Goal: Find specific page/section: Find specific page/section

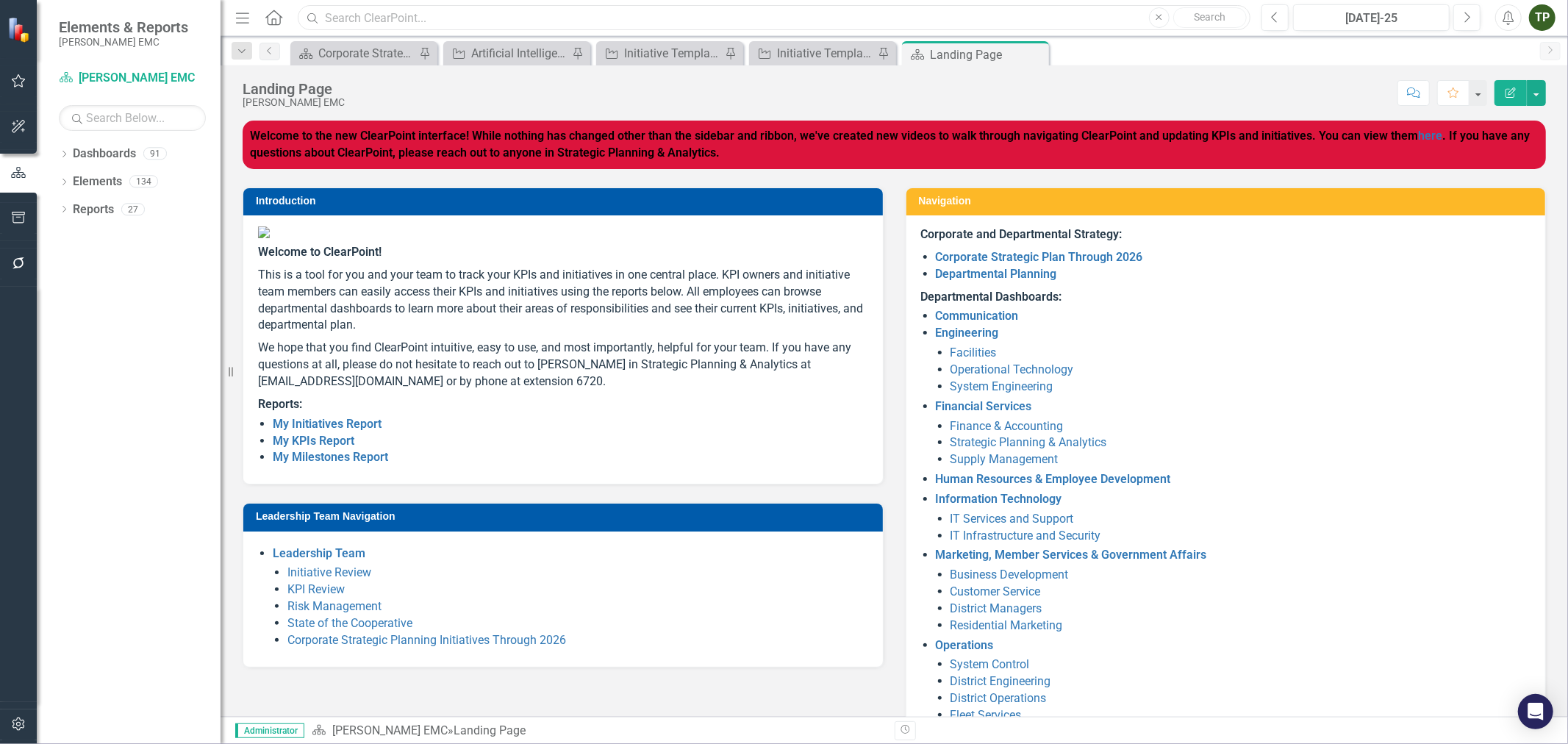
click at [353, 24] on input "text" at bounding box center [774, 18] width 952 height 26
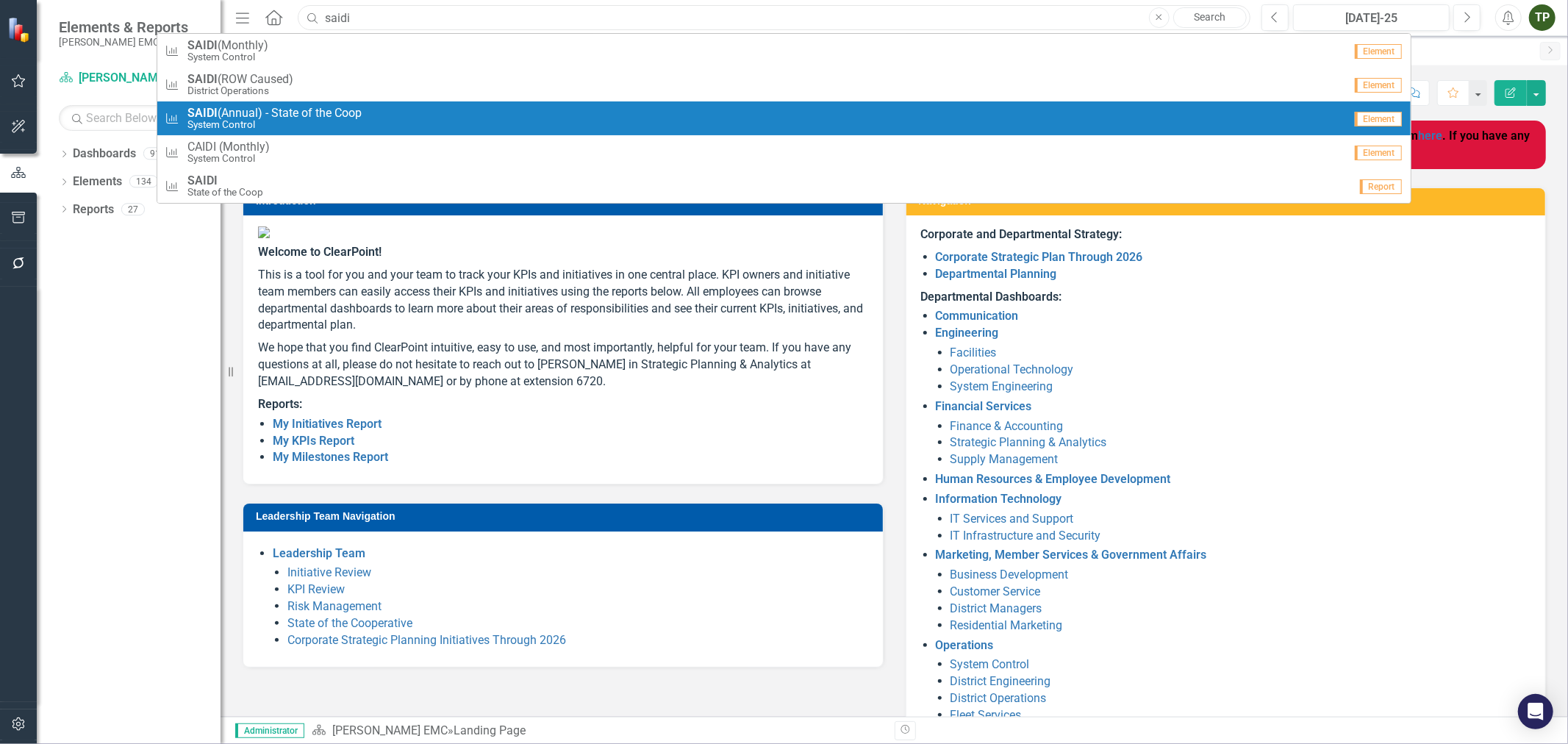
type input "saidi"
click at [215, 116] on strong "SAIDI" at bounding box center [202, 113] width 30 height 14
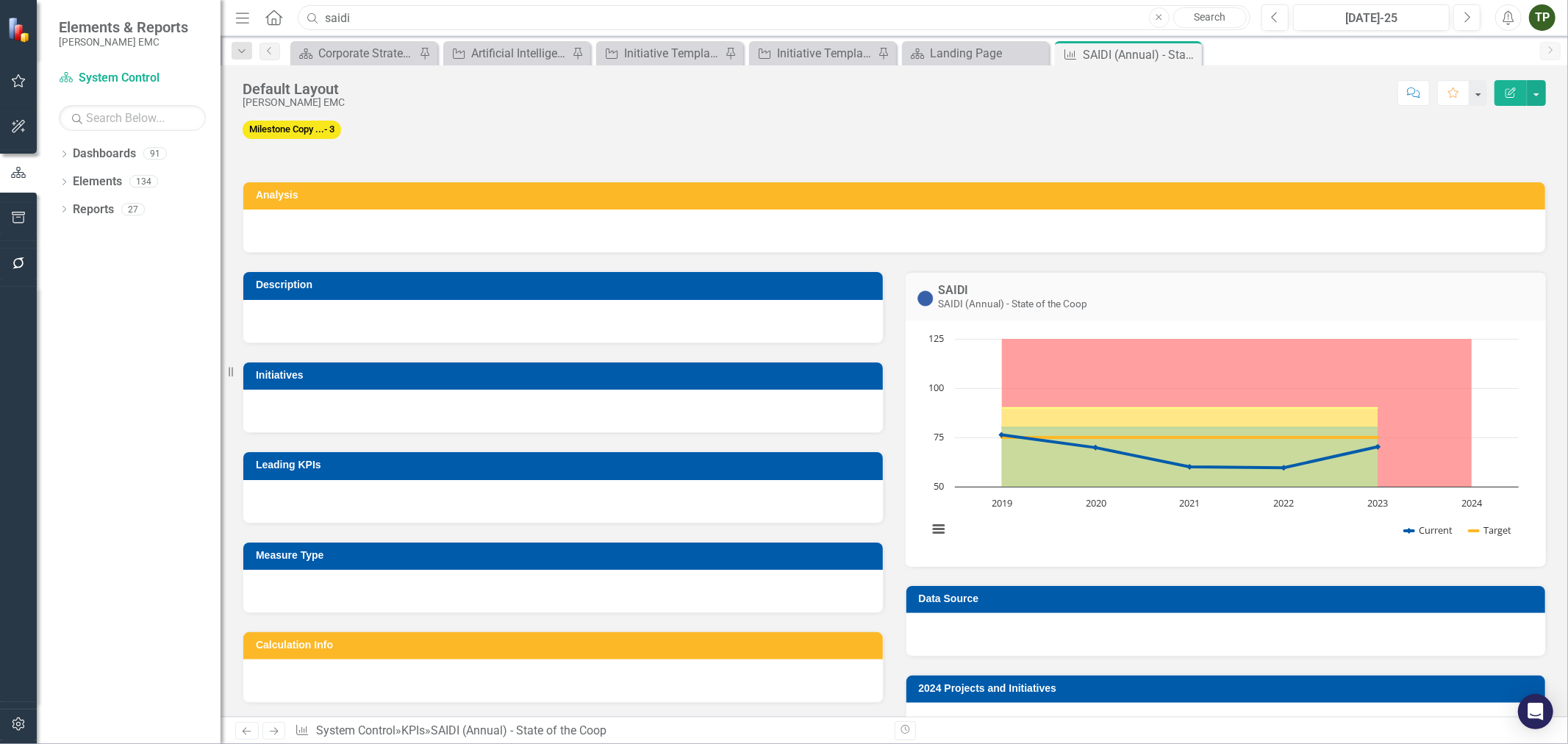
click at [985, 23] on input "saidi" at bounding box center [774, 18] width 952 height 26
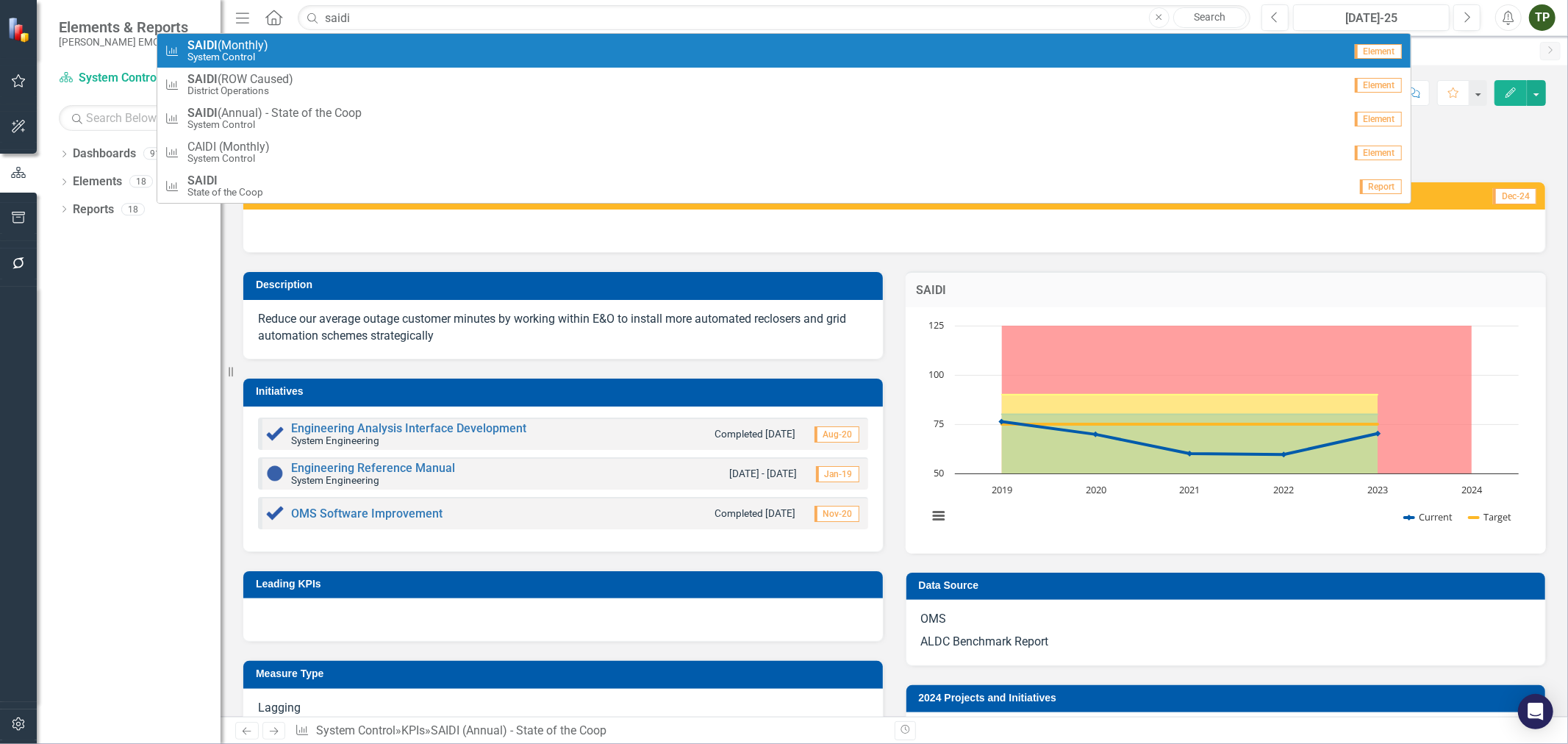
click at [237, 48] on span "SAIDI (Monthly)" at bounding box center [228, 45] width 81 height 13
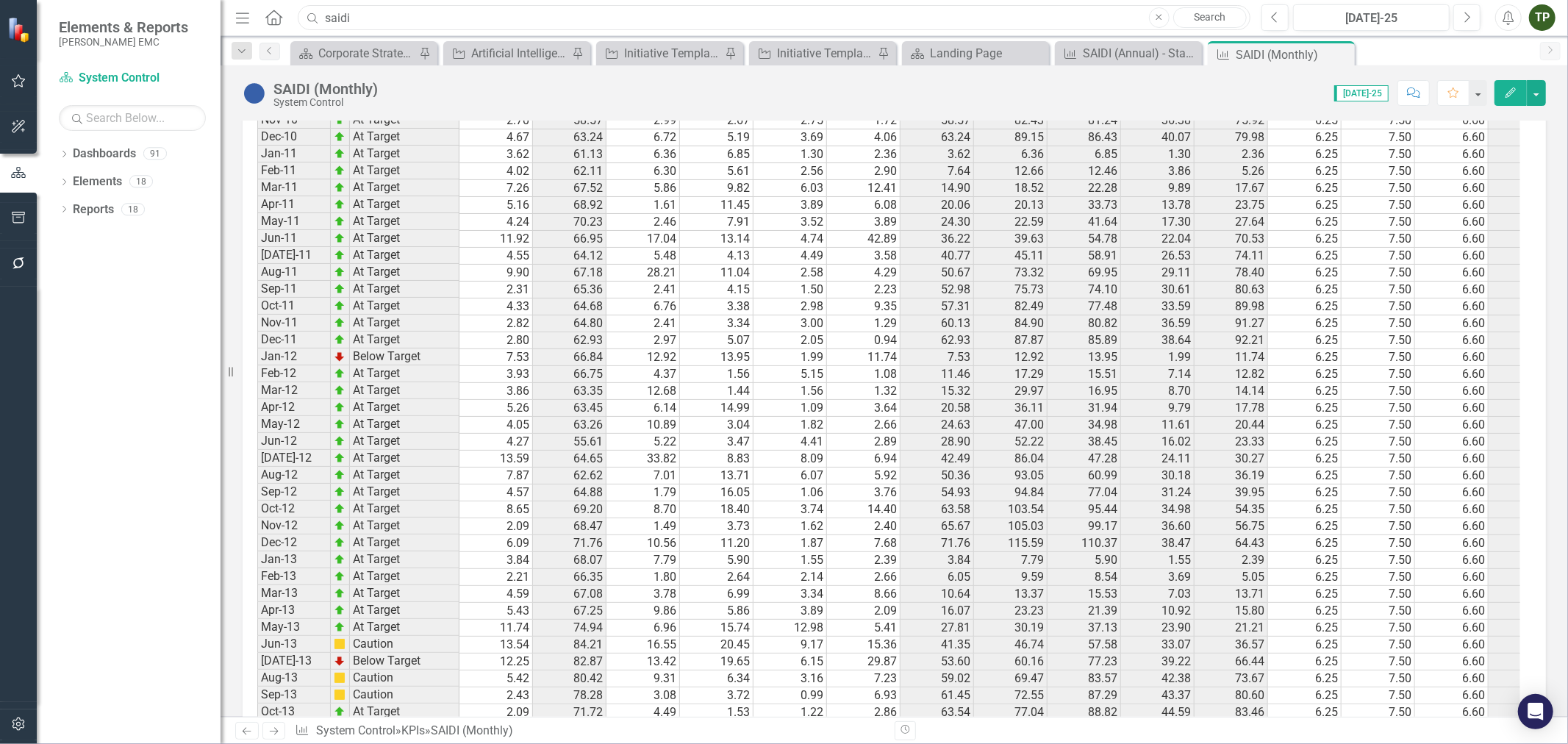
click at [366, 13] on input "saidi" at bounding box center [774, 18] width 952 height 26
drag, startPoint x: 369, startPoint y: 18, endPoint x: 311, endPoint y: 16, distance: 58.0
click at [311, 16] on div "Search saidi Close Search" at bounding box center [770, 18] width 952 height 26
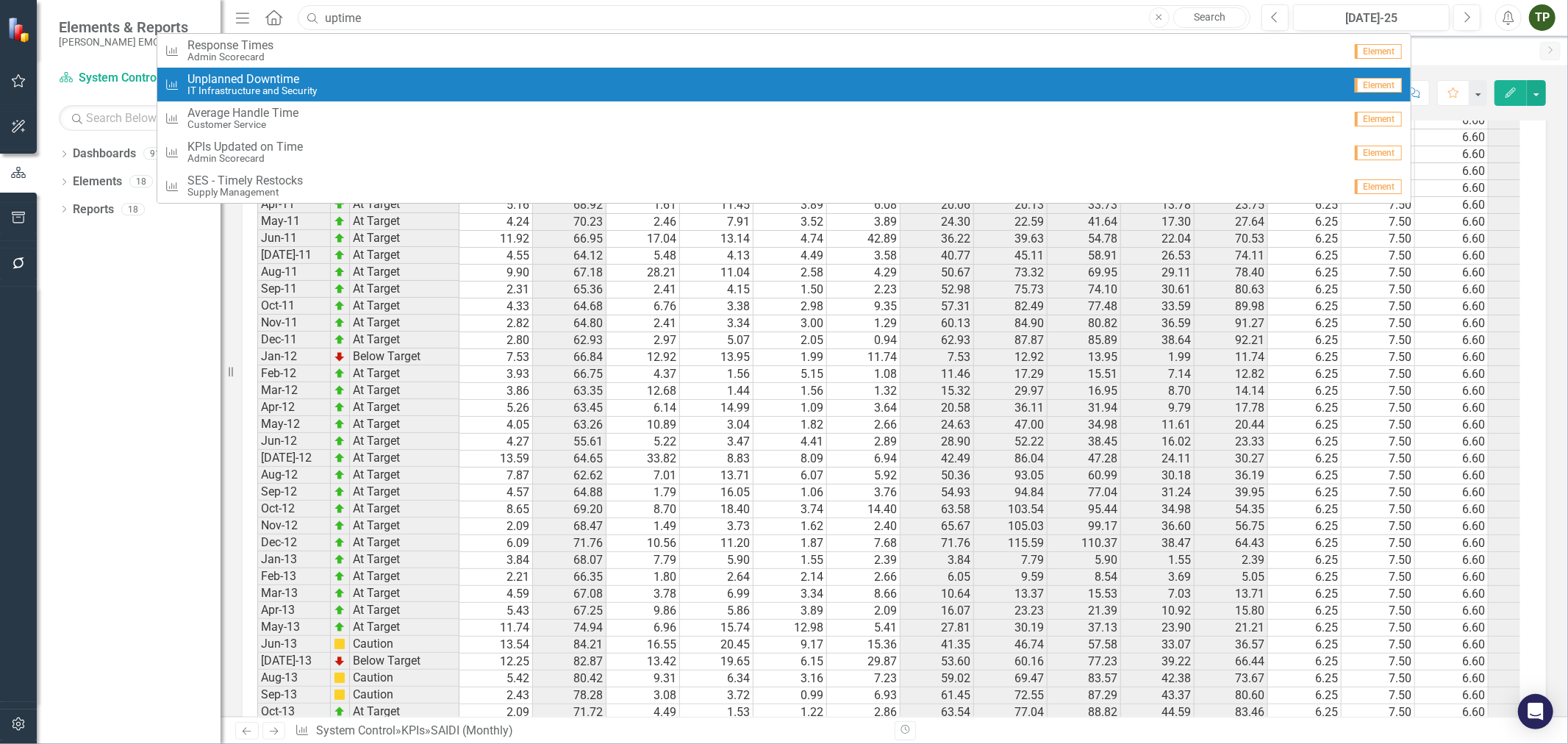
type input "uptime"
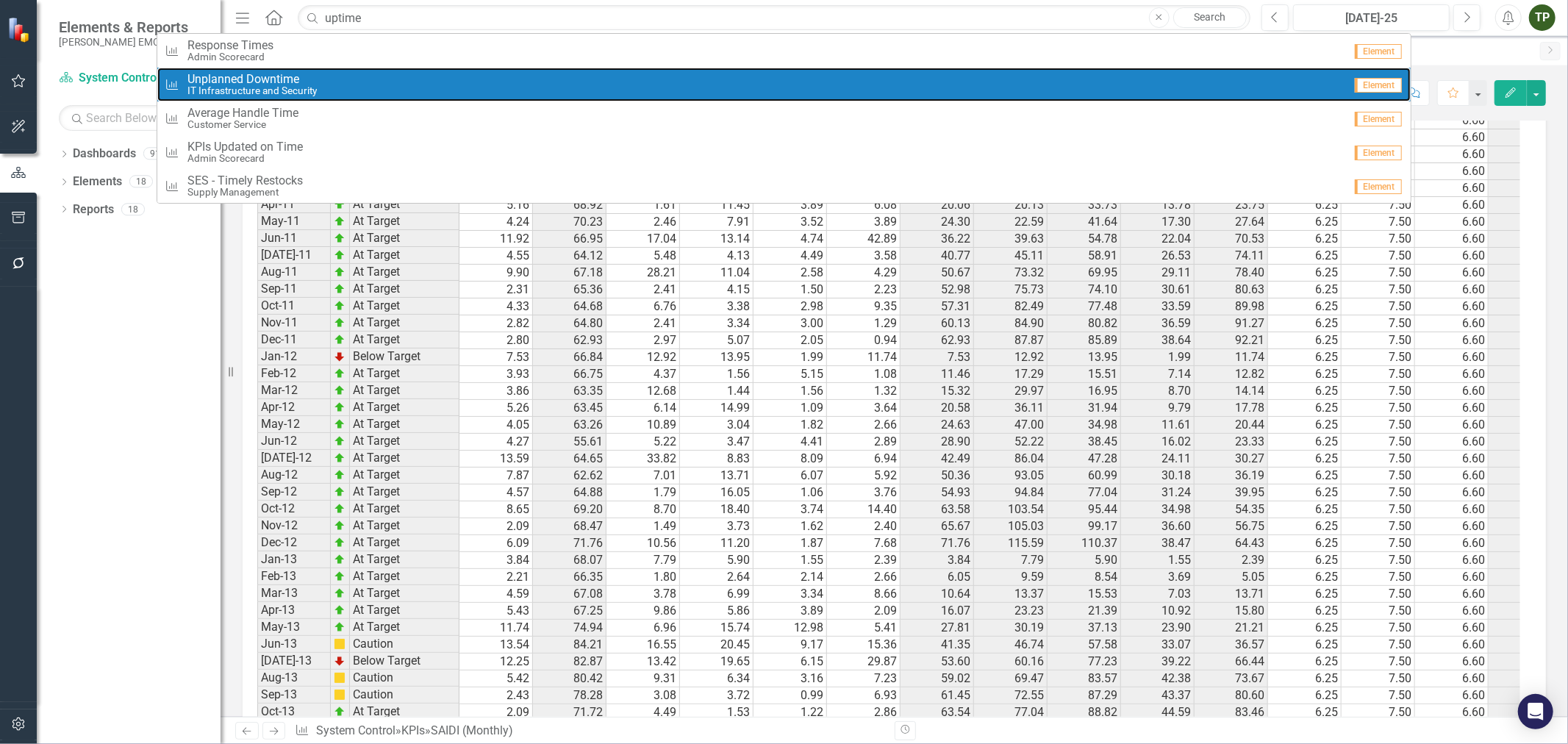
drag, startPoint x: 299, startPoint y: 84, endPoint x: 1147, endPoint y: 729, distance: 1065.4
click at [299, 85] on small "IT Infrastructure and Security" at bounding box center [252, 90] width 130 height 11
